Goal: Task Accomplishment & Management: Complete application form

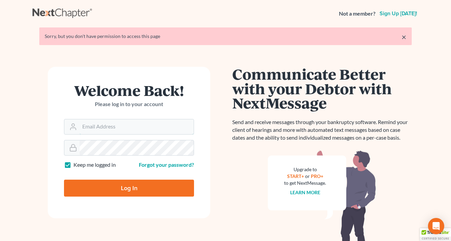
type input "[EMAIL_ADDRESS][DOMAIN_NAME]"
click at [113, 198] on form "Welcome Back! Please log in to your account Email Address [EMAIL_ADDRESS][DOMAI…" at bounding box center [129, 142] width 163 height 151
click at [115, 193] on input "Log In" at bounding box center [129, 188] width 130 height 17
type input "Thinking..."
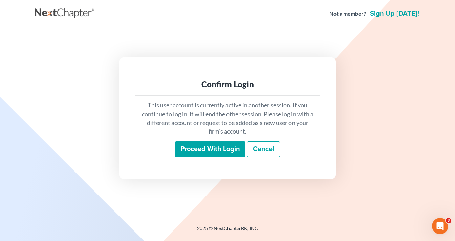
click at [196, 151] on input "Proceed with login" at bounding box center [210, 149] width 70 height 16
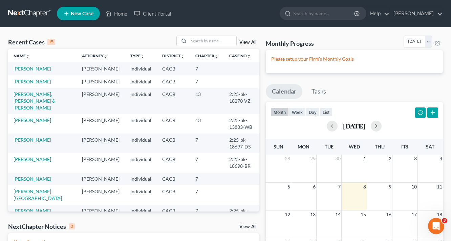
click at [72, 14] on span "New Case" at bounding box center [82, 13] width 23 height 5
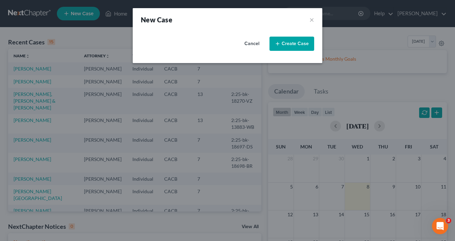
select select "7"
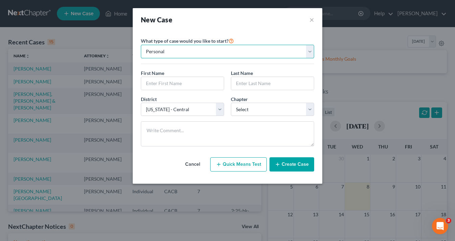
click at [203, 53] on select "Personal Business" at bounding box center [227, 52] width 173 height 14
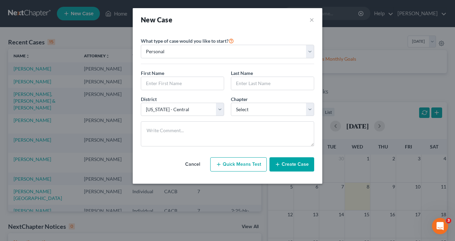
click at [176, 92] on div "First Name * Last Name *" at bounding box center [228, 82] width 180 height 26
click at [186, 85] on input "text" at bounding box center [182, 83] width 83 height 13
type input "Elida"
type input "Jimenez"
click at [255, 118] on div "District * Select Alabama - Middle Alabama - Northern Alabama - Southern Alaska…" at bounding box center [228, 109] width 180 height 26
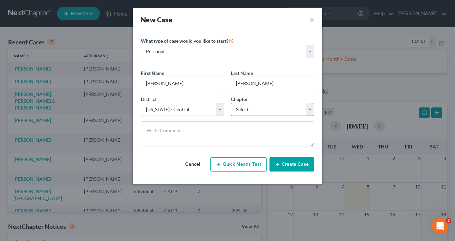
click at [267, 111] on select "Select 7 11 12 13" at bounding box center [272, 110] width 83 height 14
select select "0"
click at [231, 103] on select "Select 7 11 12 13" at bounding box center [272, 110] width 83 height 14
